Goal: Information Seeking & Learning: Check status

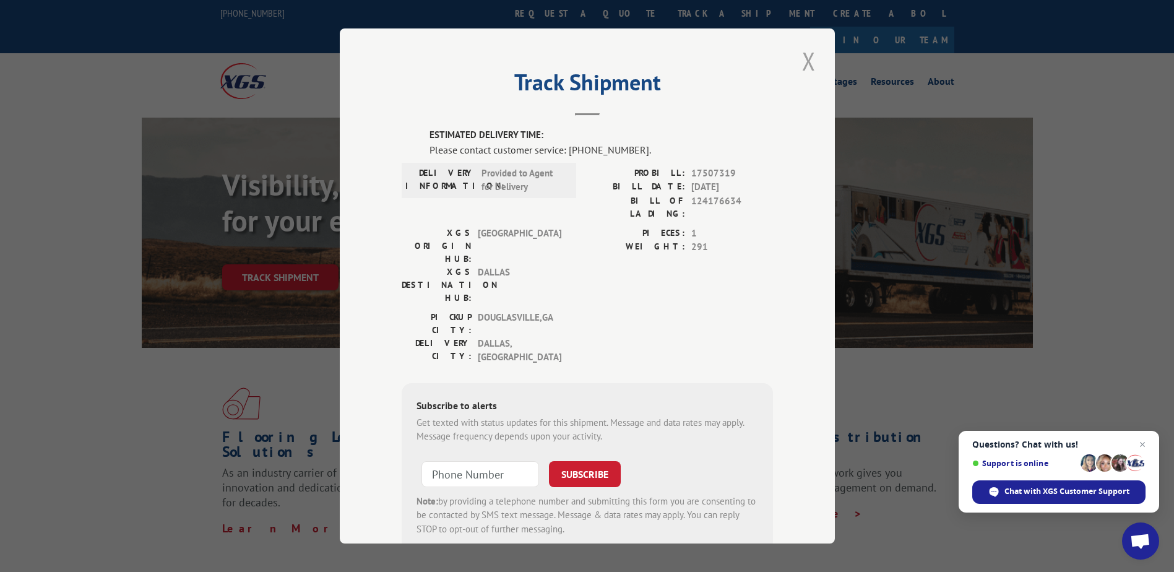
click at [807, 49] on button "Close modal" at bounding box center [809, 61] width 21 height 34
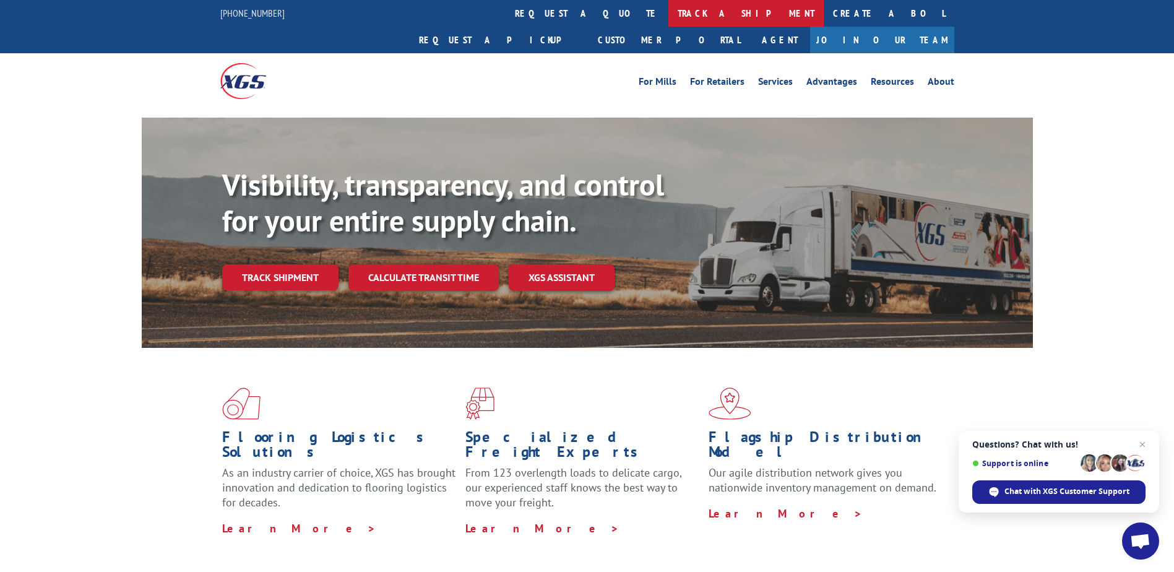
click at [669, 13] on link "track a shipment" at bounding box center [746, 13] width 155 height 27
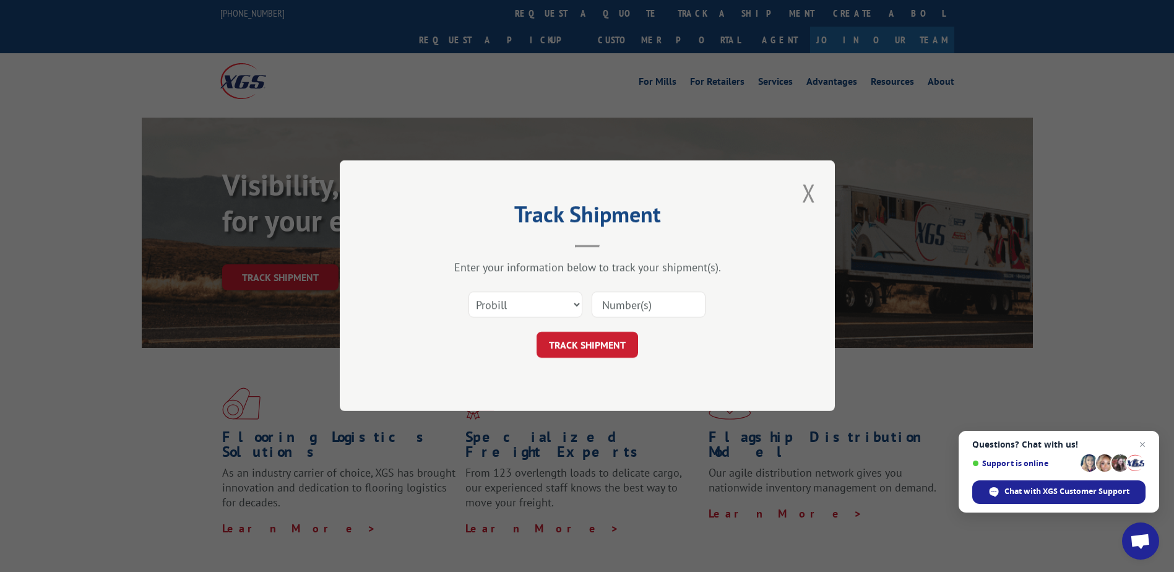
click at [620, 306] on input at bounding box center [649, 305] width 114 height 26
type input "17512069"
click button "TRACK SHIPMENT" at bounding box center [588, 345] width 102 height 26
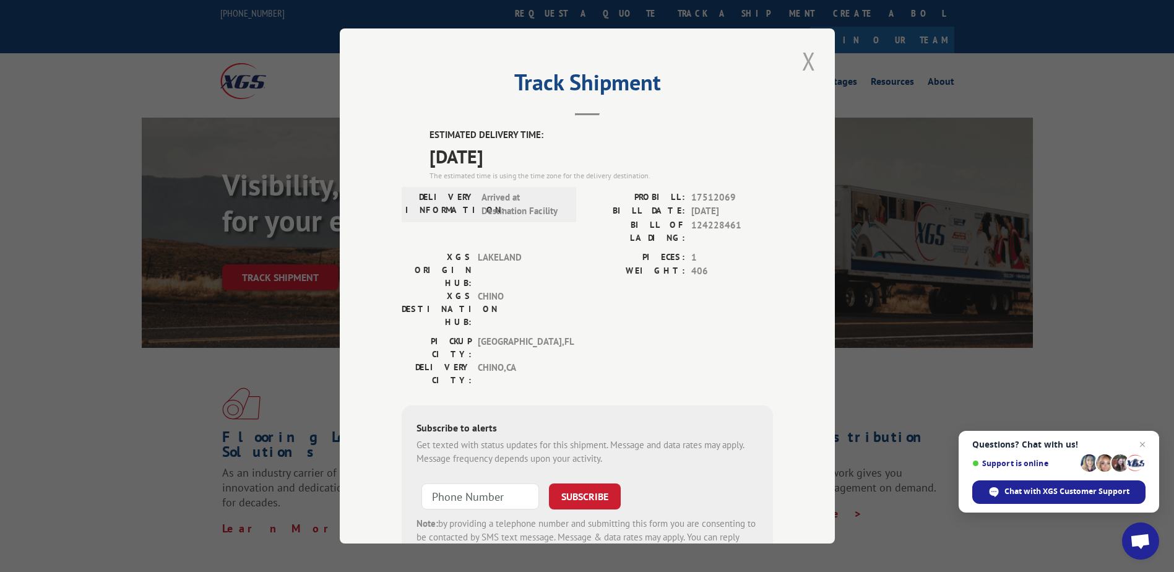
click at [809, 59] on button "Close modal" at bounding box center [809, 61] width 21 height 34
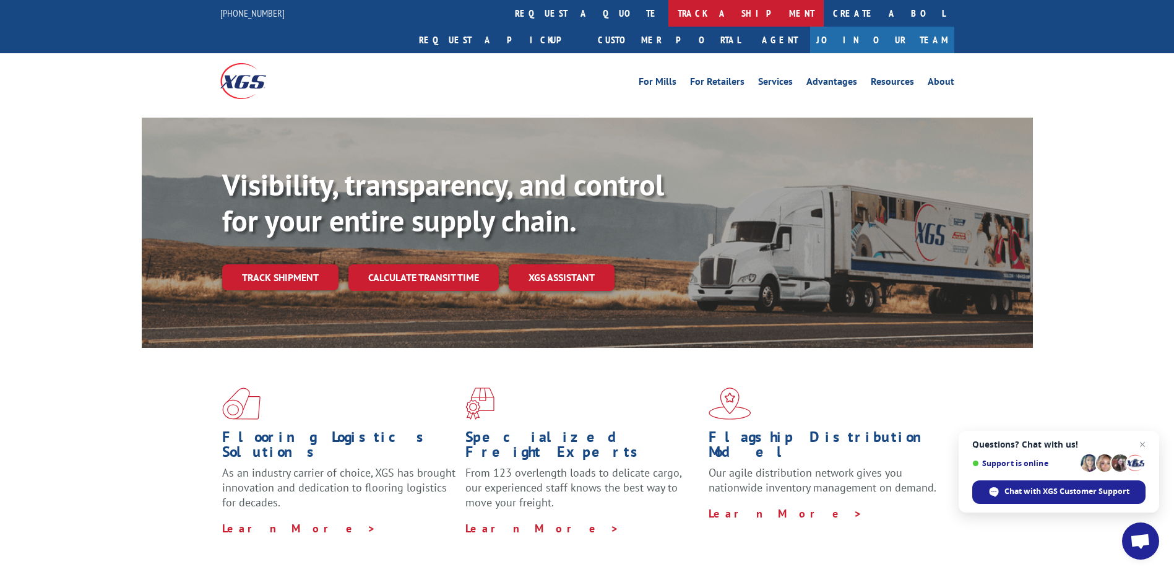
click at [669, 8] on link "track a shipment" at bounding box center [746, 13] width 155 height 27
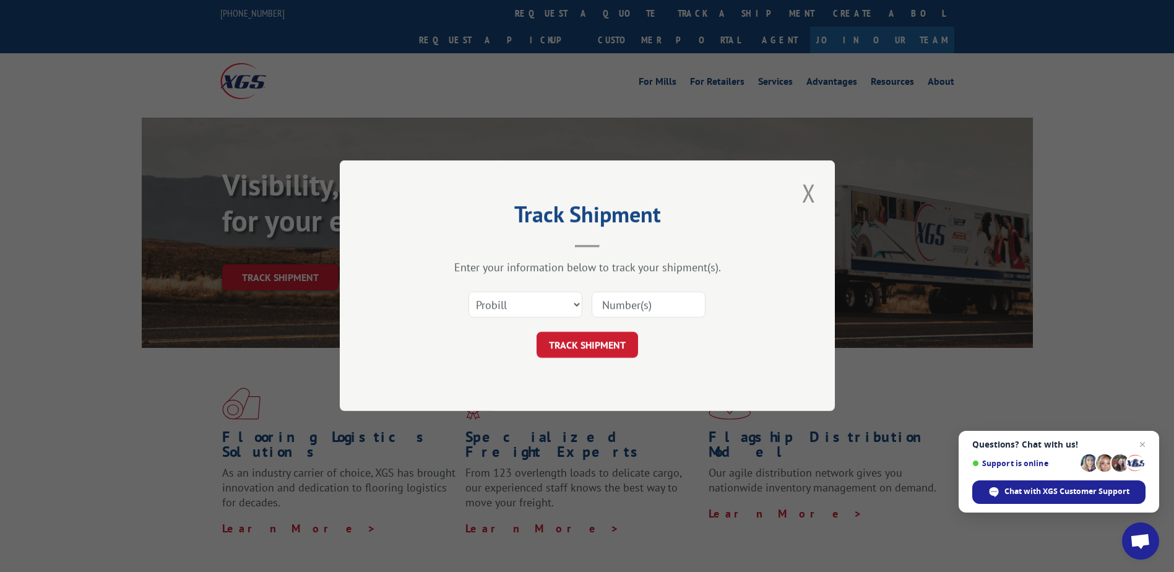
click at [645, 299] on input at bounding box center [649, 305] width 114 height 26
type input "17386327"
click button "TRACK SHIPMENT" at bounding box center [588, 345] width 102 height 26
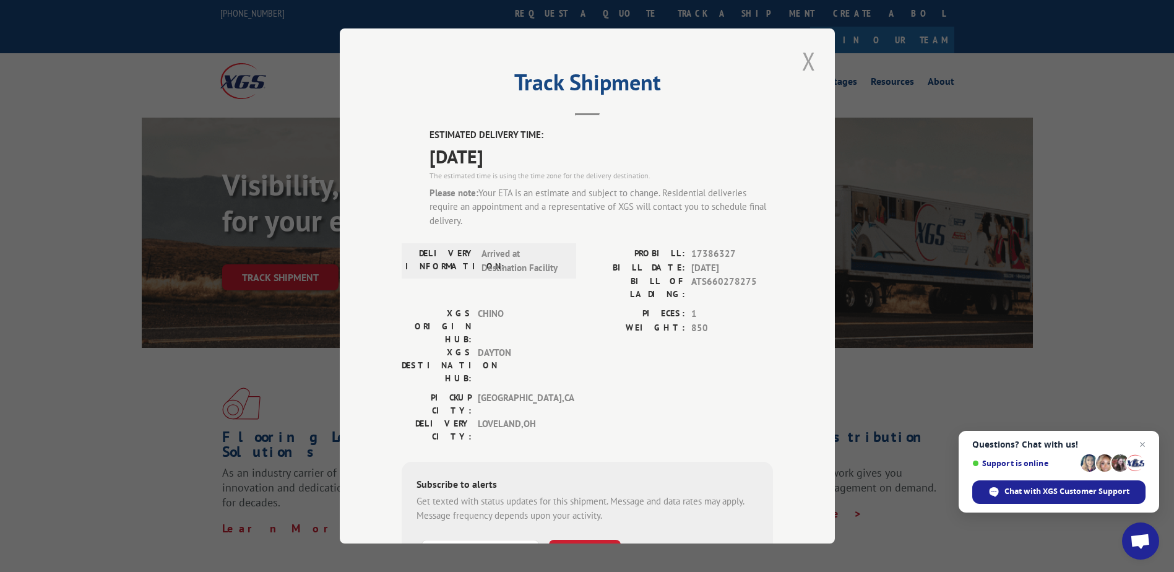
click at [805, 50] on button "Close modal" at bounding box center [809, 61] width 21 height 34
